Goal: Information Seeking & Learning: Learn about a topic

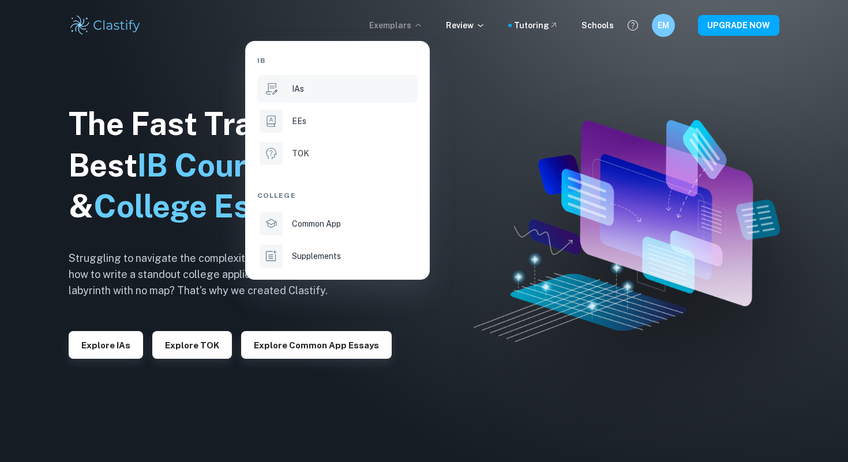
click at [327, 96] on li "IAs" at bounding box center [337, 89] width 160 height 28
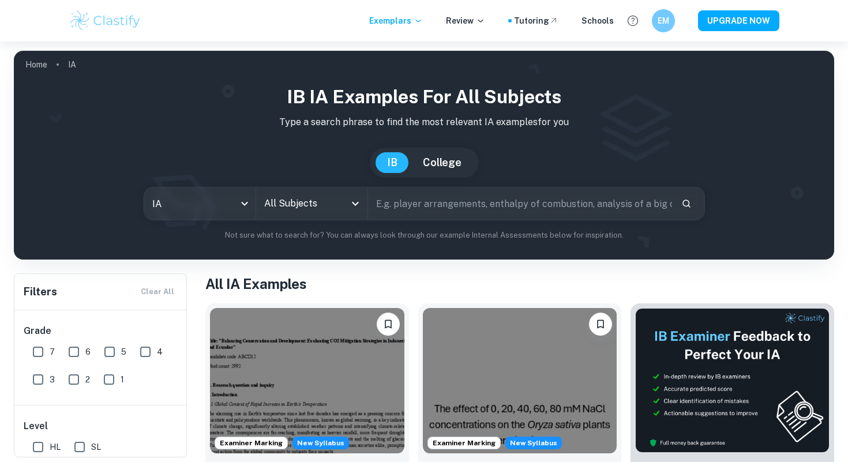
click at [330, 209] on input "All Subjects" at bounding box center [303, 204] width 84 height 22
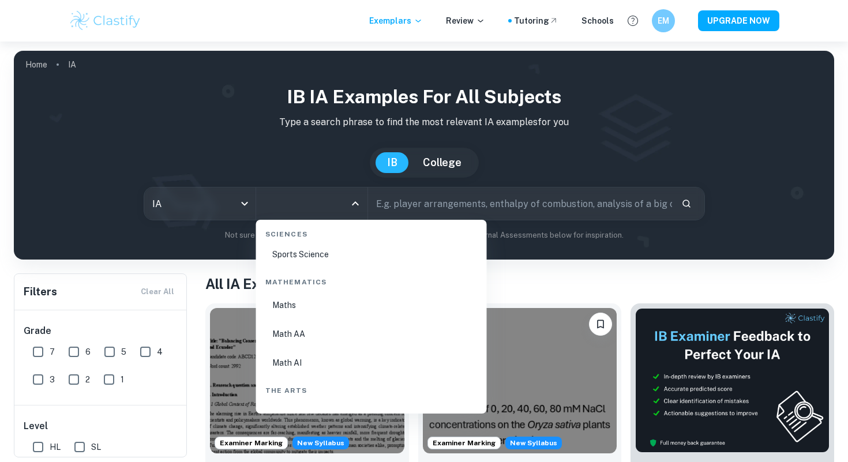
scroll to position [1837, 0]
click at [353, 369] on li "Sports Science" at bounding box center [372, 366] width 222 height 27
type input "Sports Science"
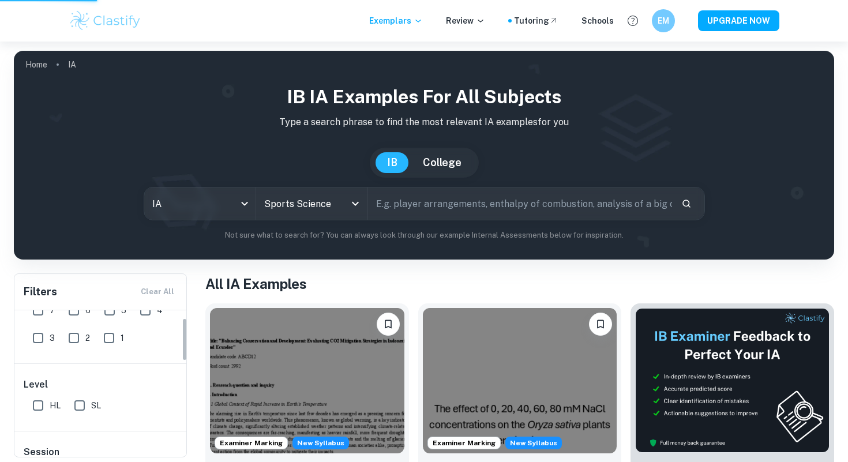
scroll to position [27, 0]
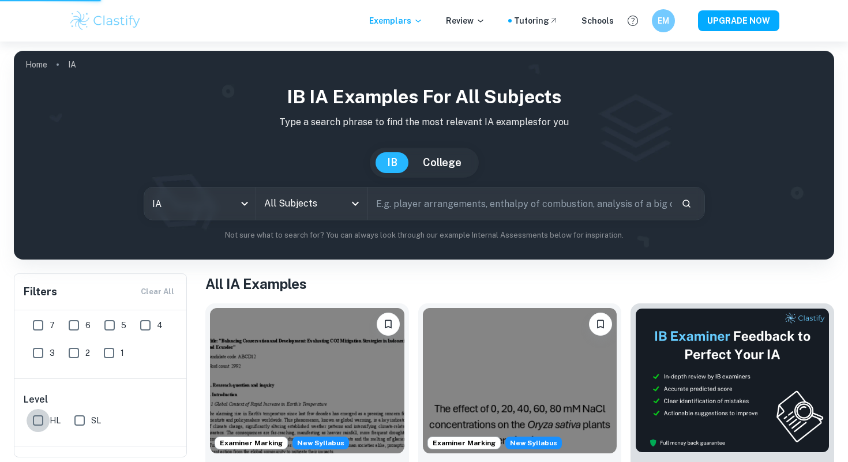
click at [41, 419] on input "HL" at bounding box center [38, 420] width 23 height 23
checkbox input "true"
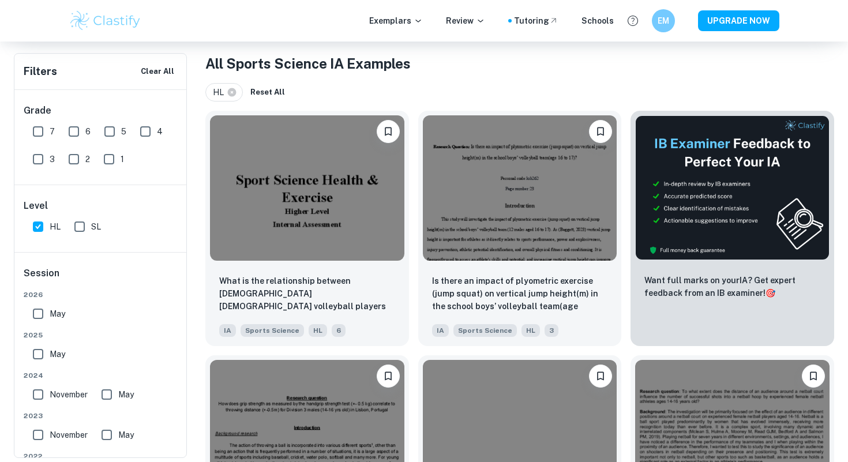
scroll to position [221, 0]
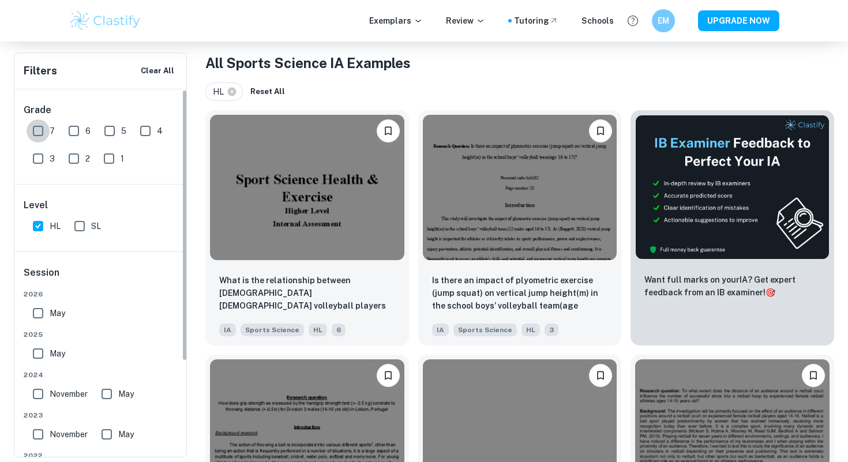
click at [29, 130] on input "7" at bounding box center [38, 130] width 23 height 23
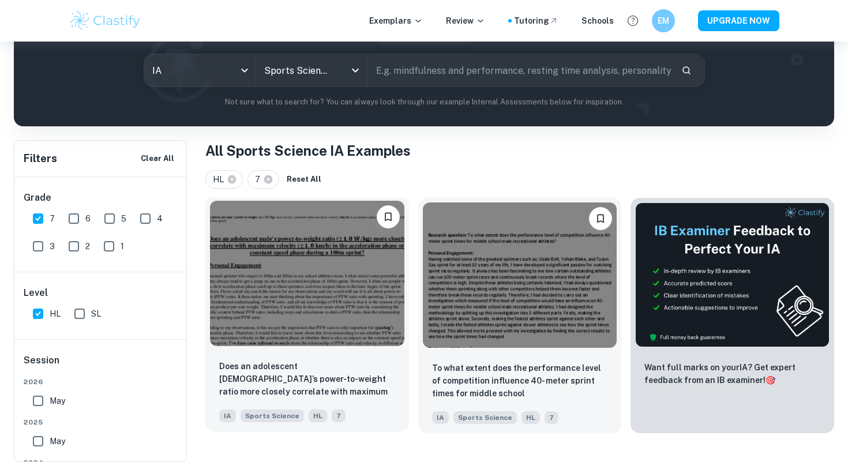
scroll to position [104, 0]
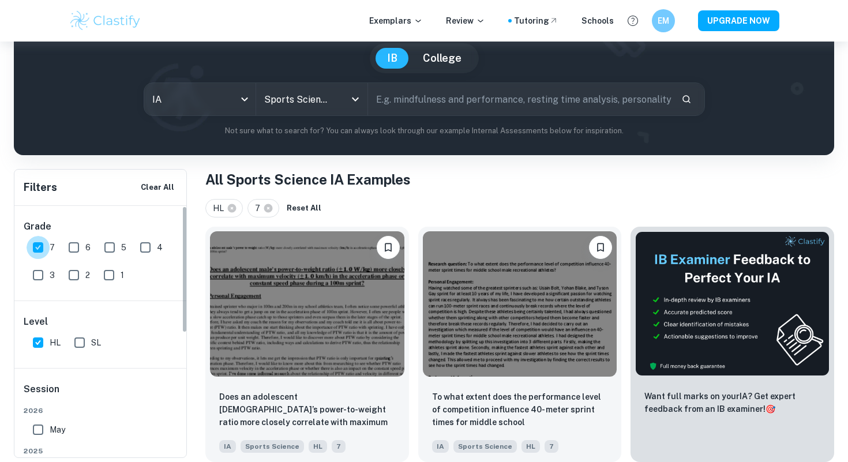
click at [43, 257] on input "7" at bounding box center [38, 247] width 23 height 23
checkbox input "false"
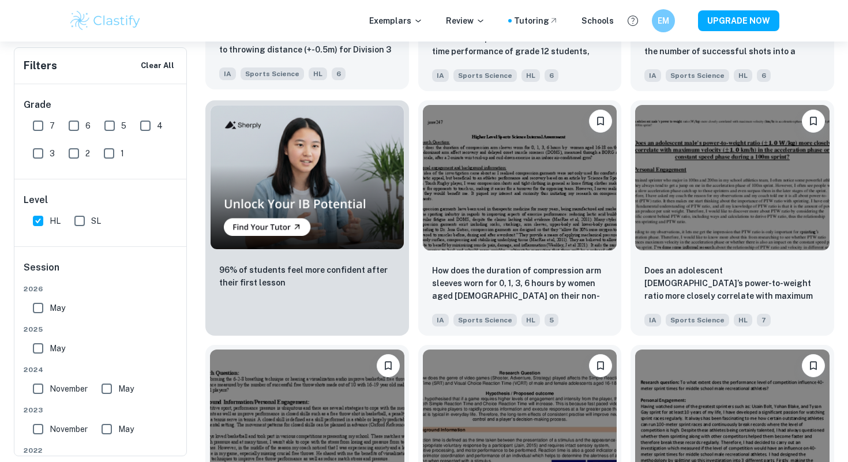
scroll to position [725, 0]
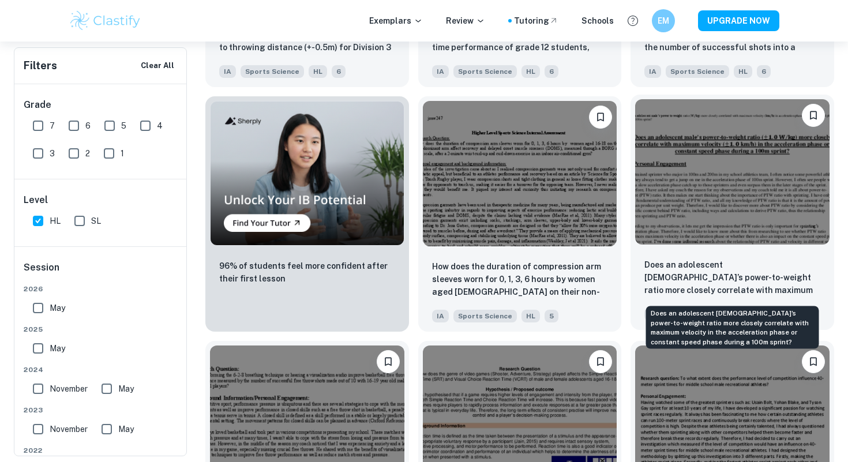
click at [735, 260] on p "Does an adolescent male’s power-to-weight ratio more closely correlate with max…" at bounding box center [733, 278] width 176 height 39
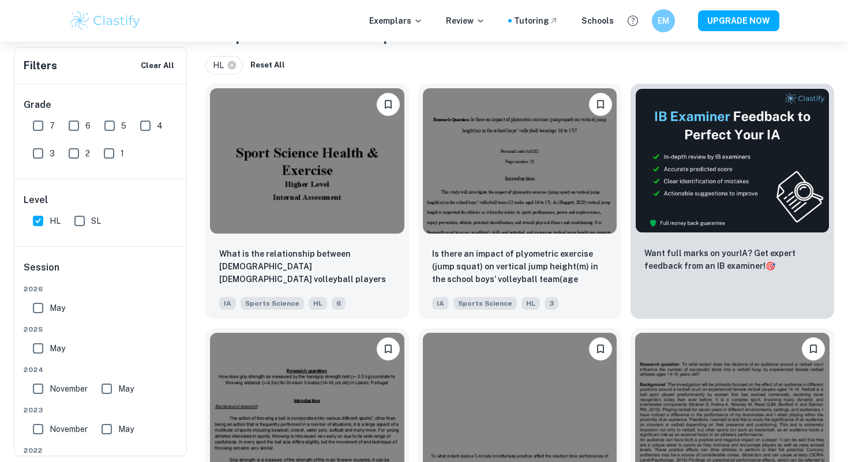
scroll to position [261, 0]
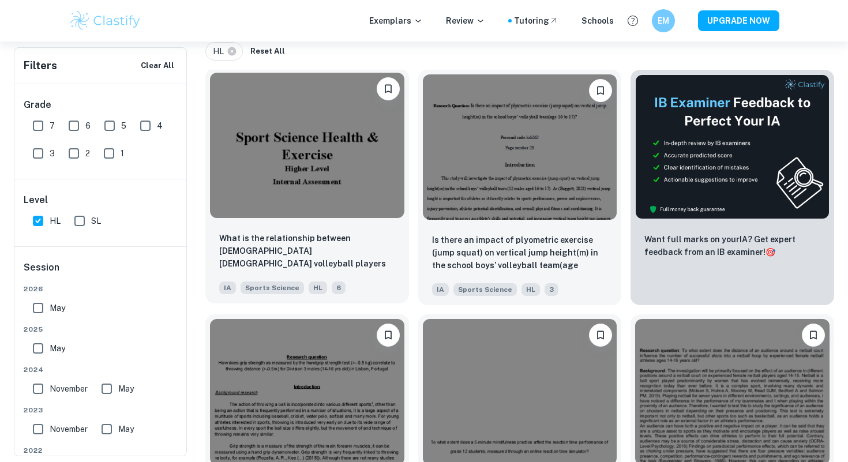
click at [331, 217] on img at bounding box center [307, 145] width 194 height 145
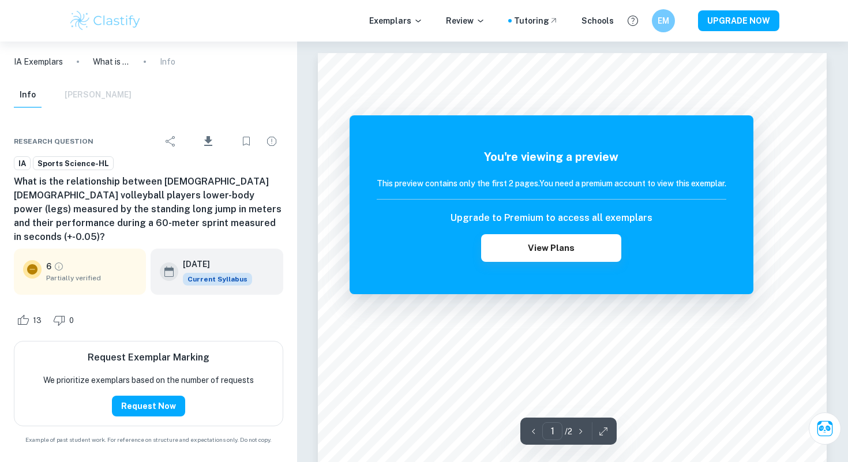
scroll to position [31, 0]
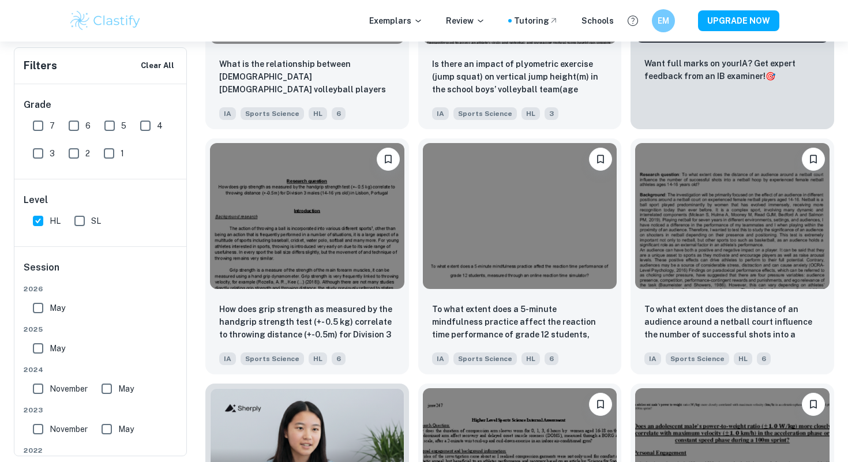
scroll to position [439, 0]
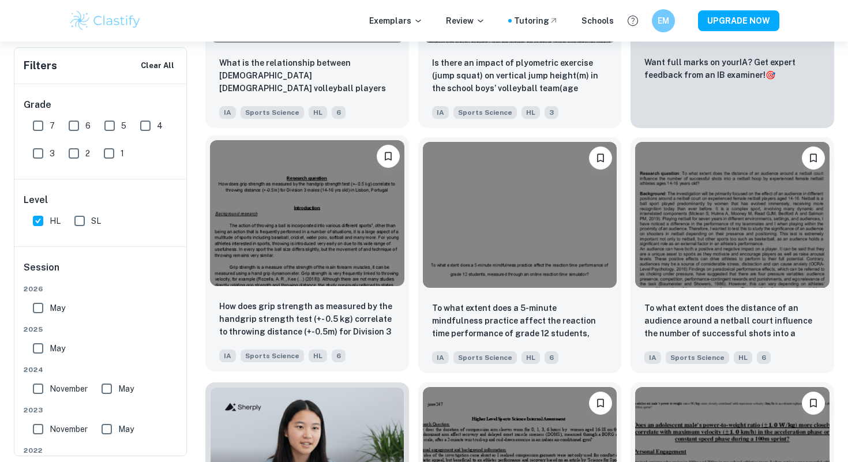
click at [374, 281] on img at bounding box center [307, 212] width 194 height 145
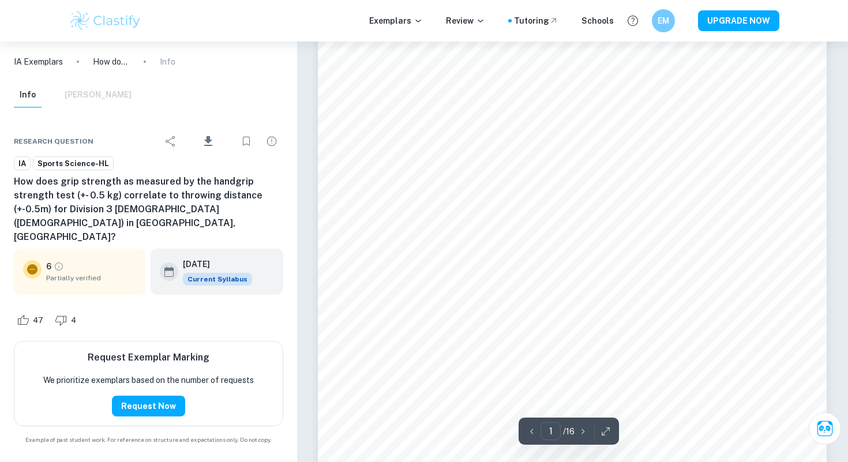
scroll to position [114, 0]
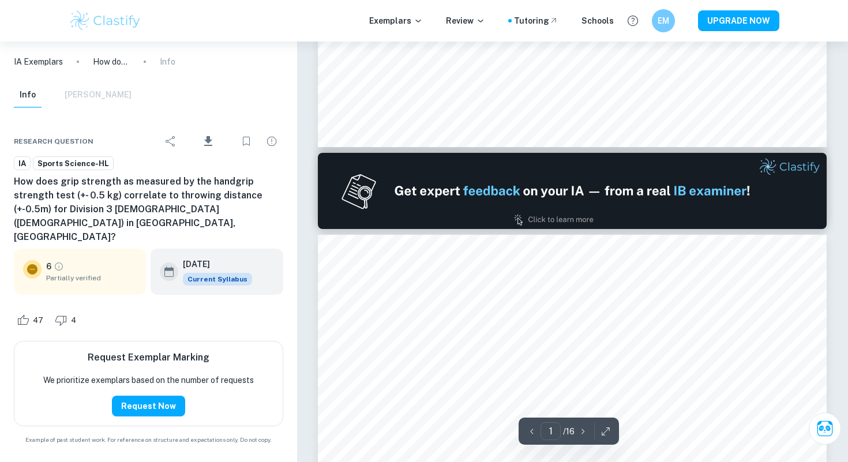
type input "2"
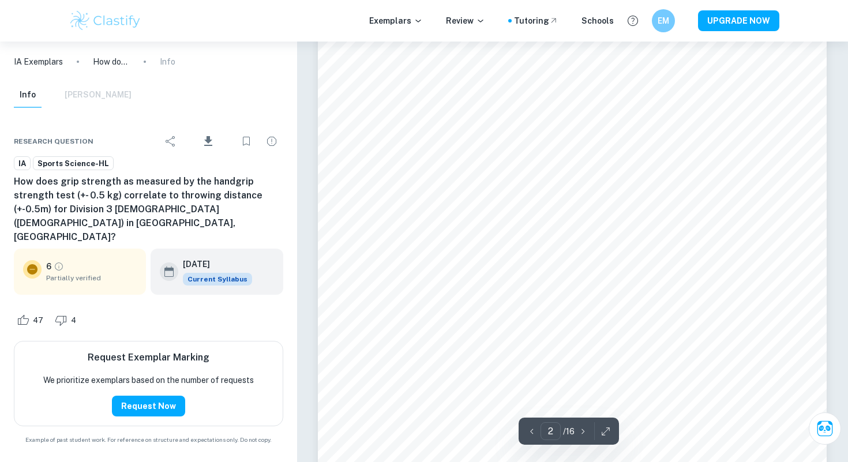
scroll to position [1017, 0]
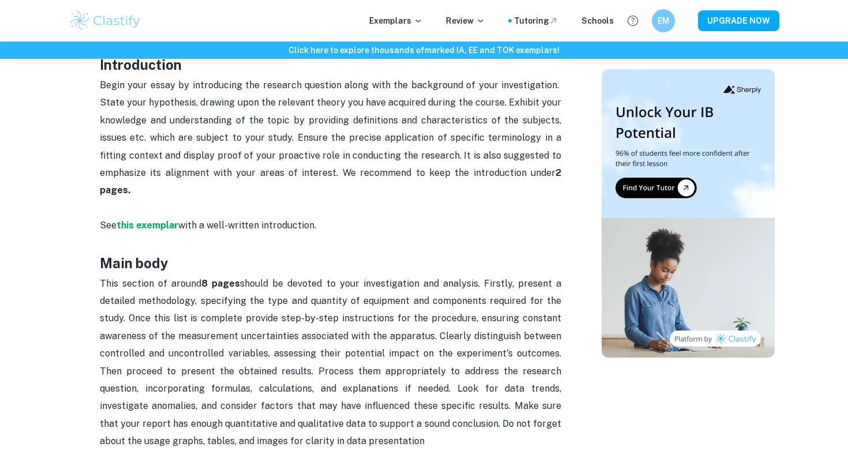
scroll to position [657, 0]
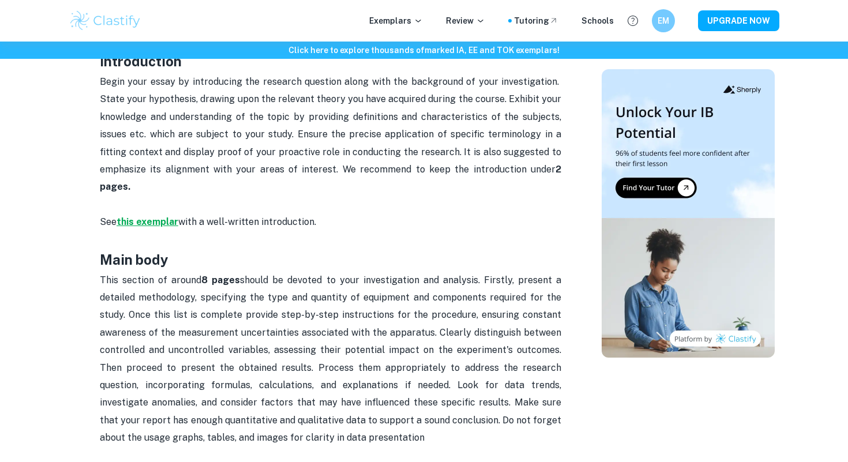
click at [171, 222] on strong "this exemplar" at bounding box center [148, 221] width 62 height 11
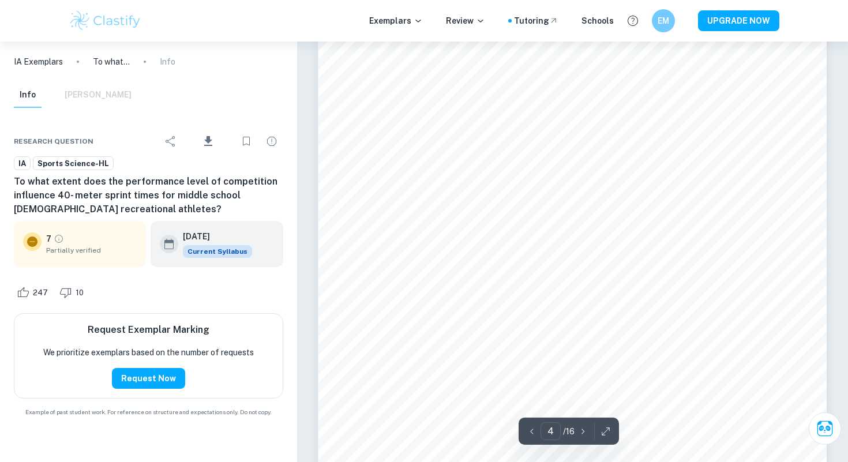
scroll to position [2678, 0]
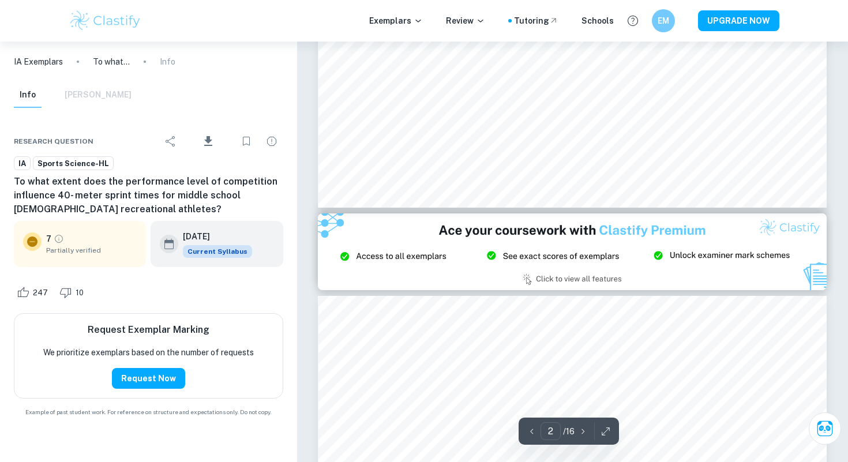
type input "1"
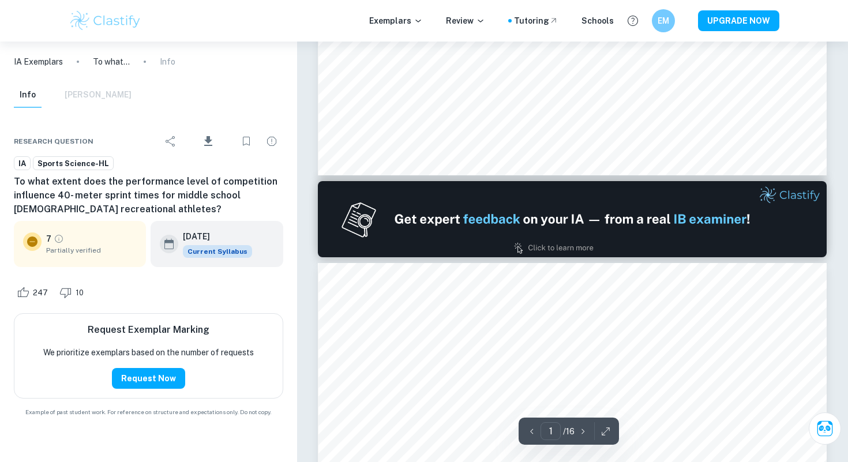
scroll to position [68, 0]
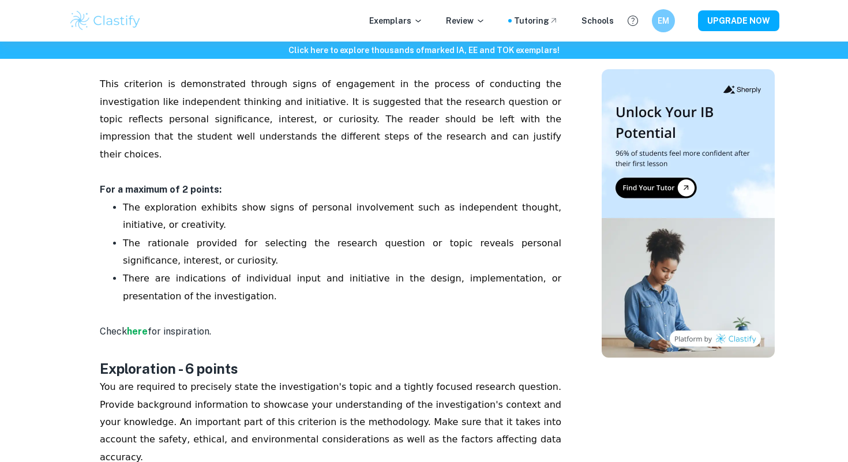
scroll to position [263, 0]
